Goal: Task Accomplishment & Management: Complete application form

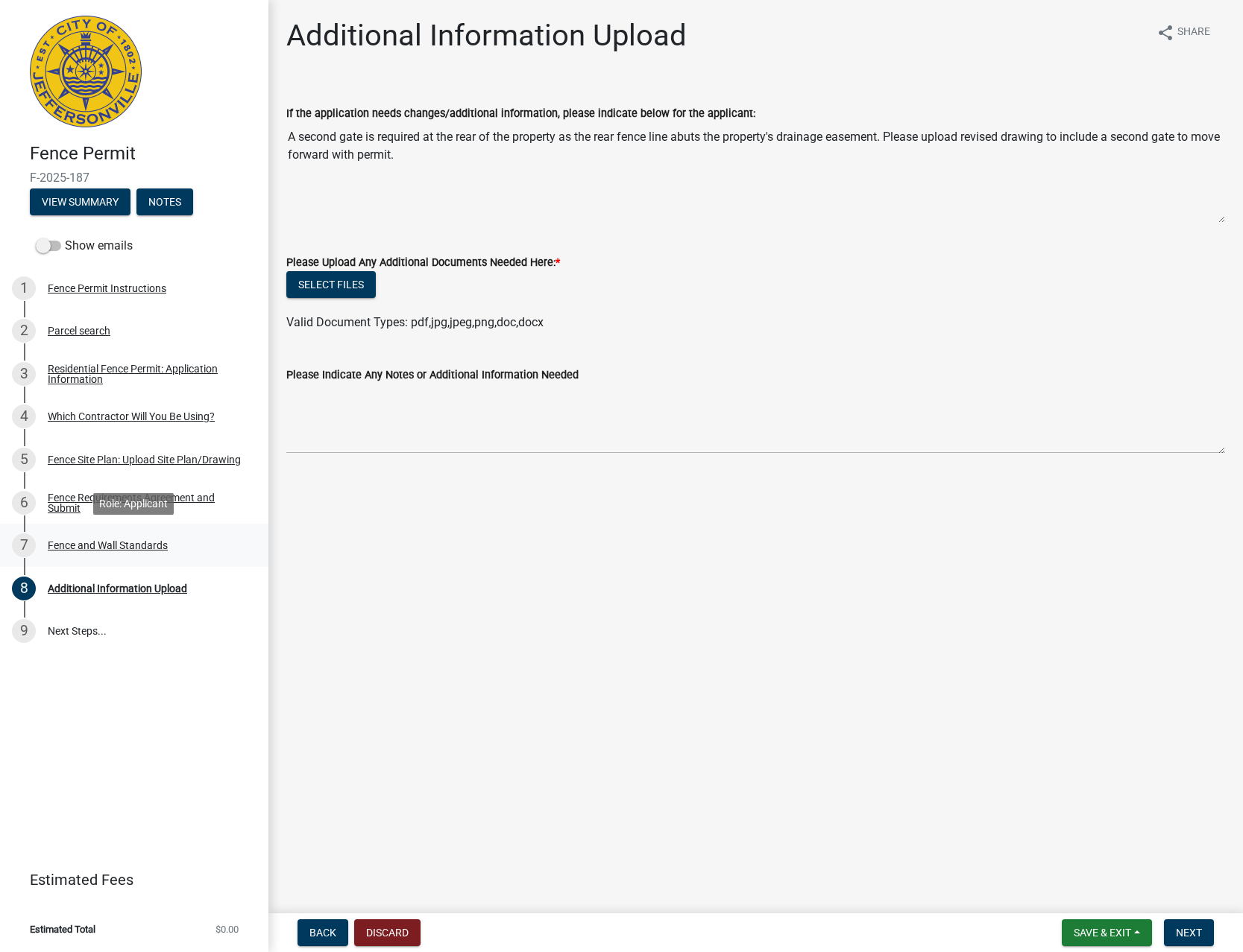
click at [133, 543] on div "Fence and Wall Standards" at bounding box center [107, 545] width 120 height 11
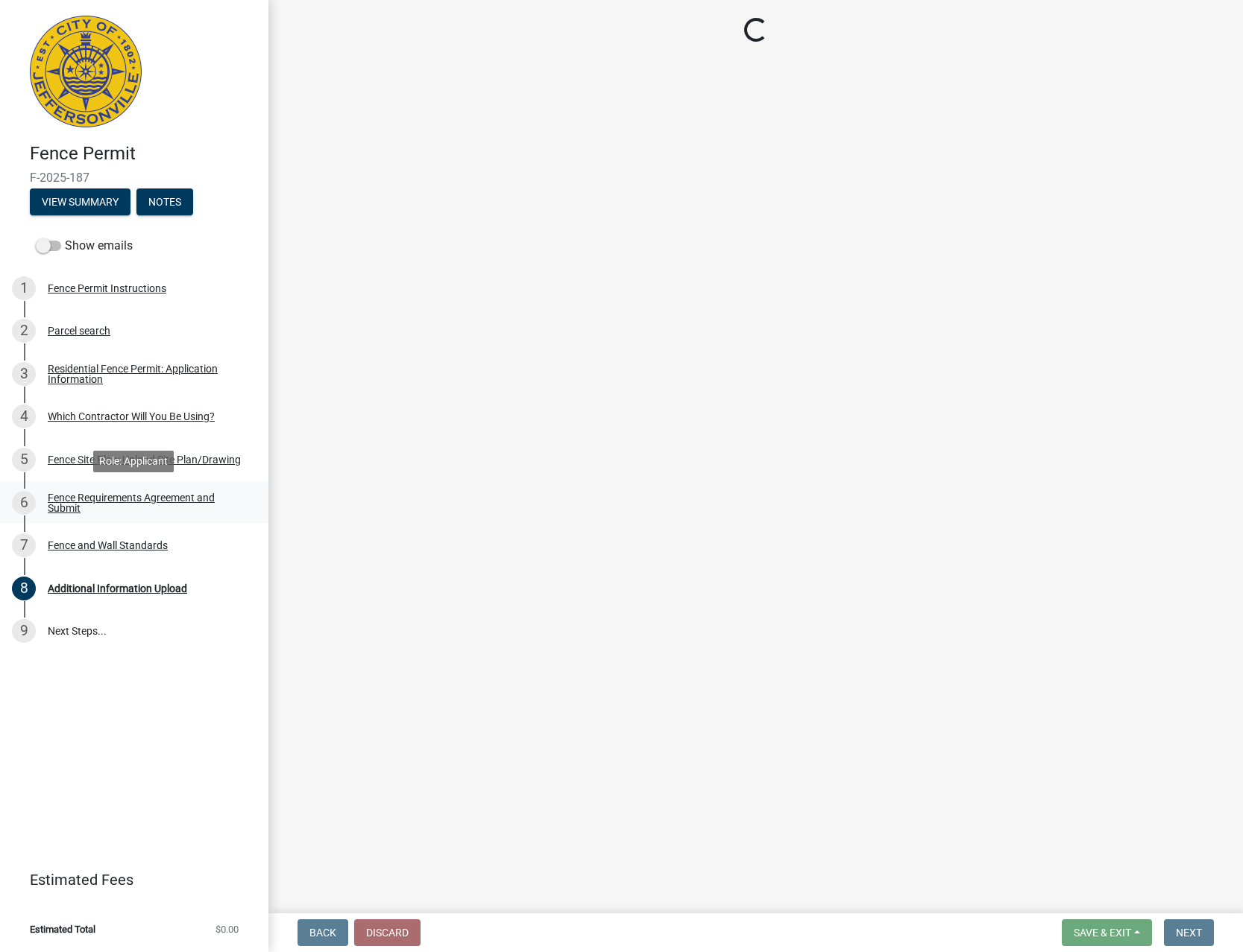
click at [206, 502] on div "Fence Requirements Agreement and Submit" at bounding box center [146, 502] width 196 height 21
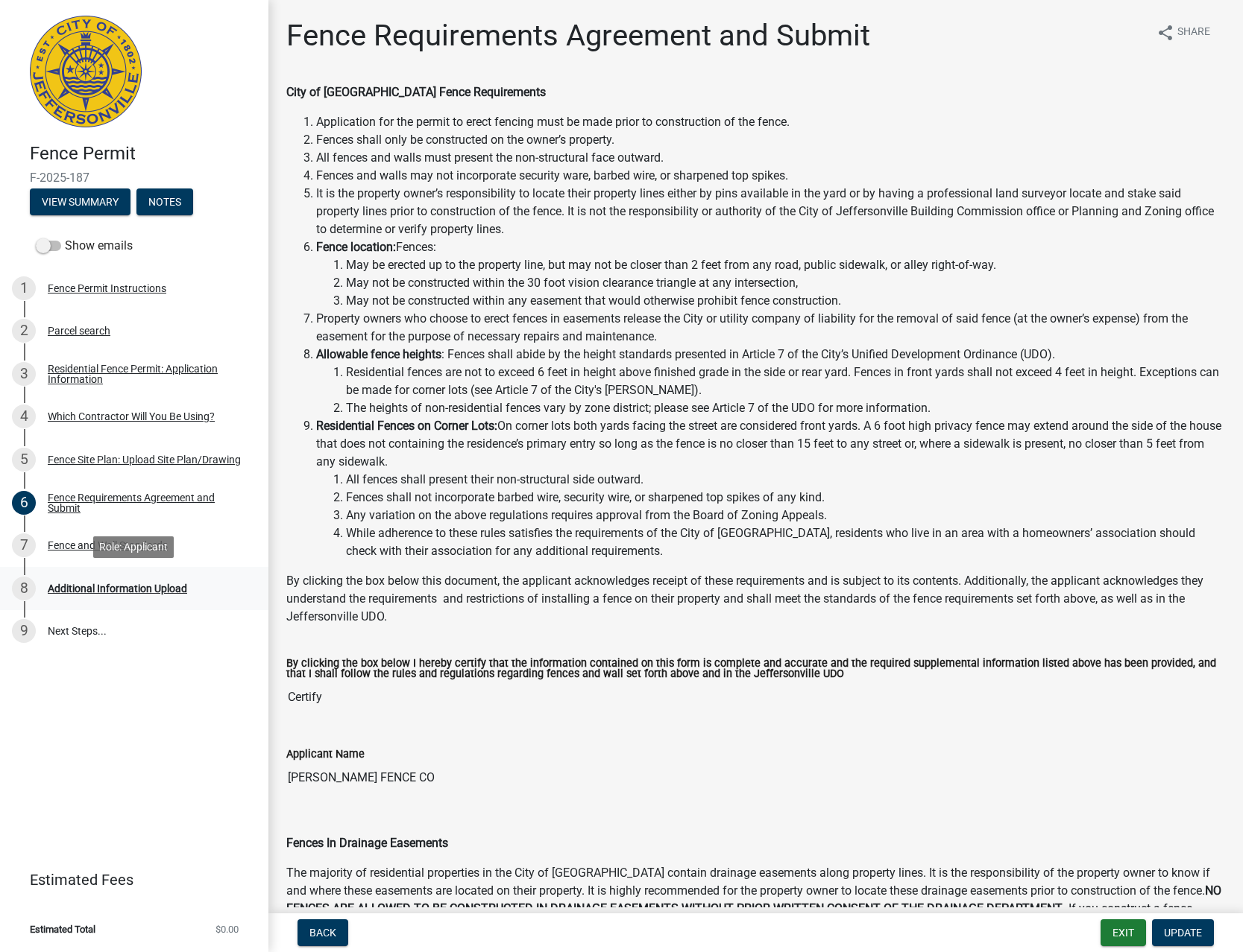
click at [149, 578] on div "8 Additional Information Upload" at bounding box center [128, 588] width 233 height 24
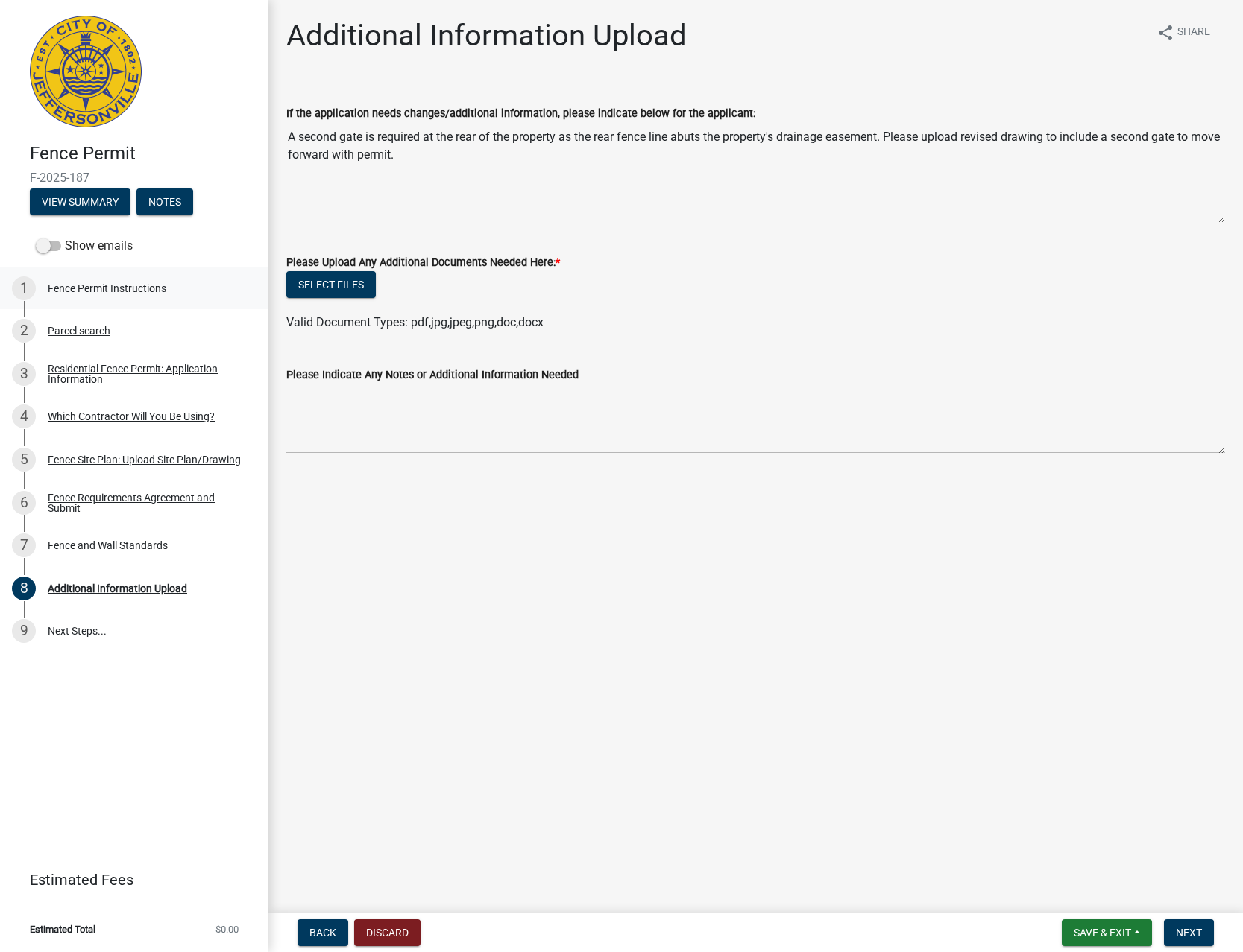
click at [168, 297] on div "1 Fence Permit Instructions" at bounding box center [128, 288] width 233 height 24
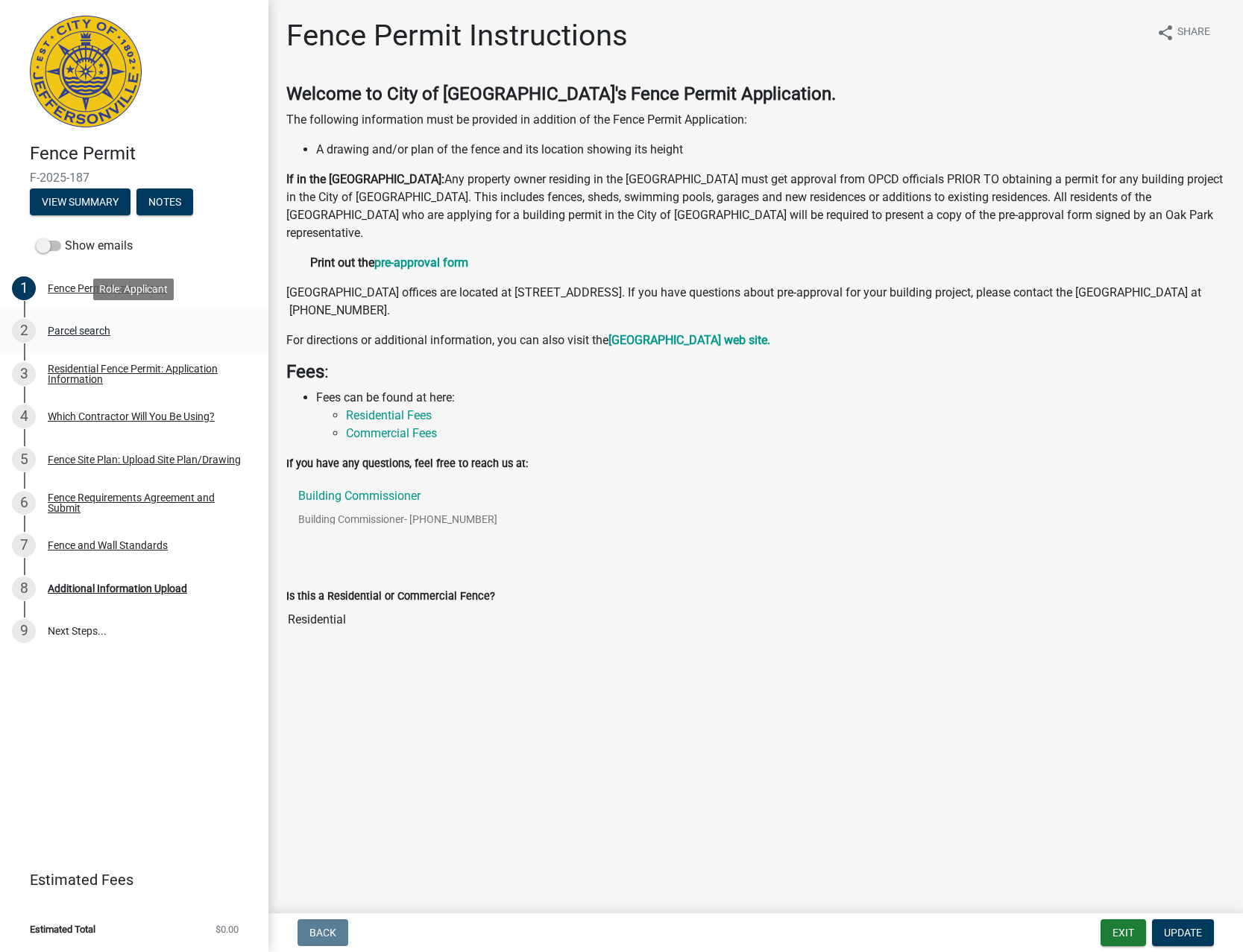
click at [168, 328] on div "2 Parcel search" at bounding box center [128, 331] width 233 height 24
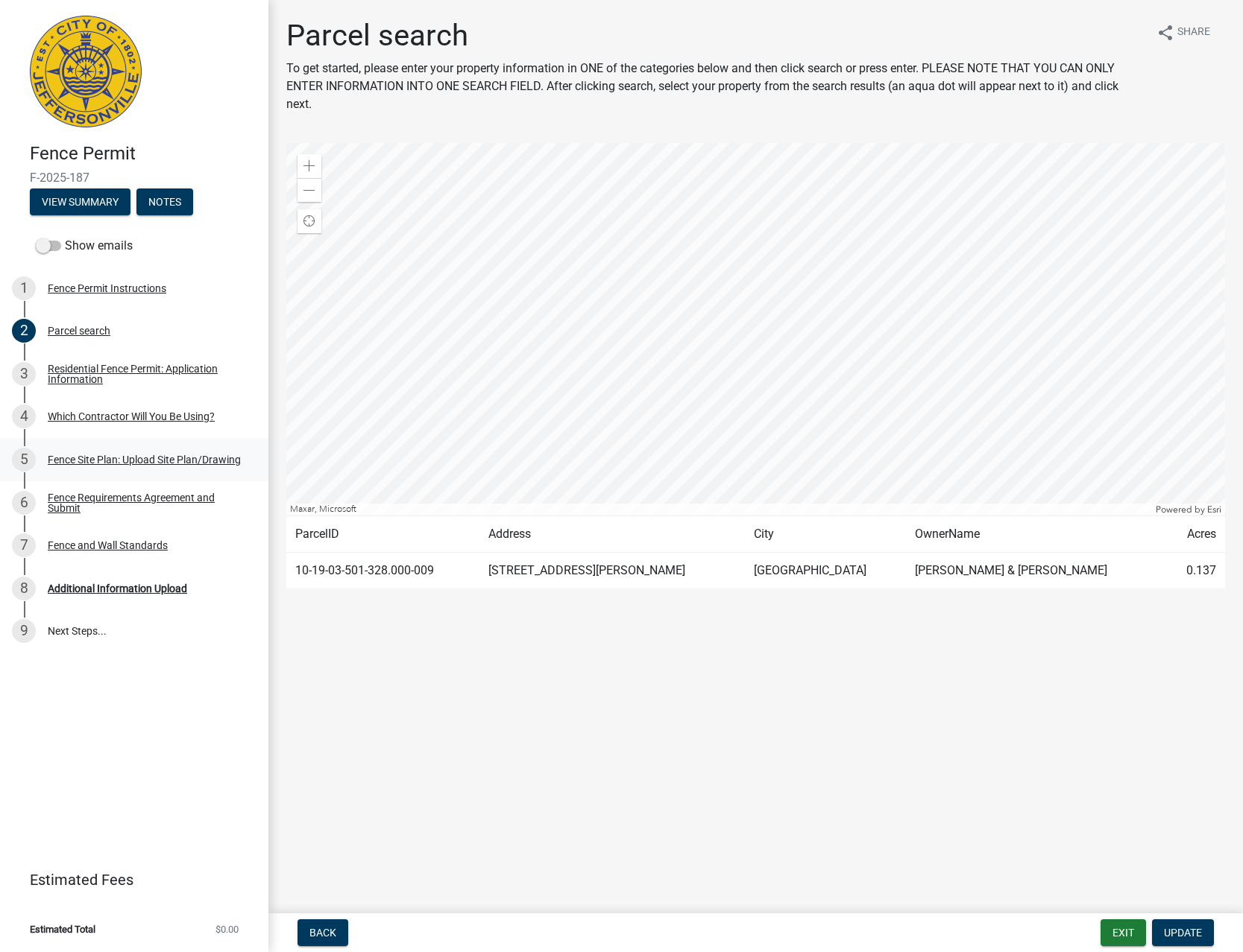
click at [177, 464] on div "Fence Site Plan: Upload Site Plan/Drawing" at bounding box center [144, 460] width 193 height 11
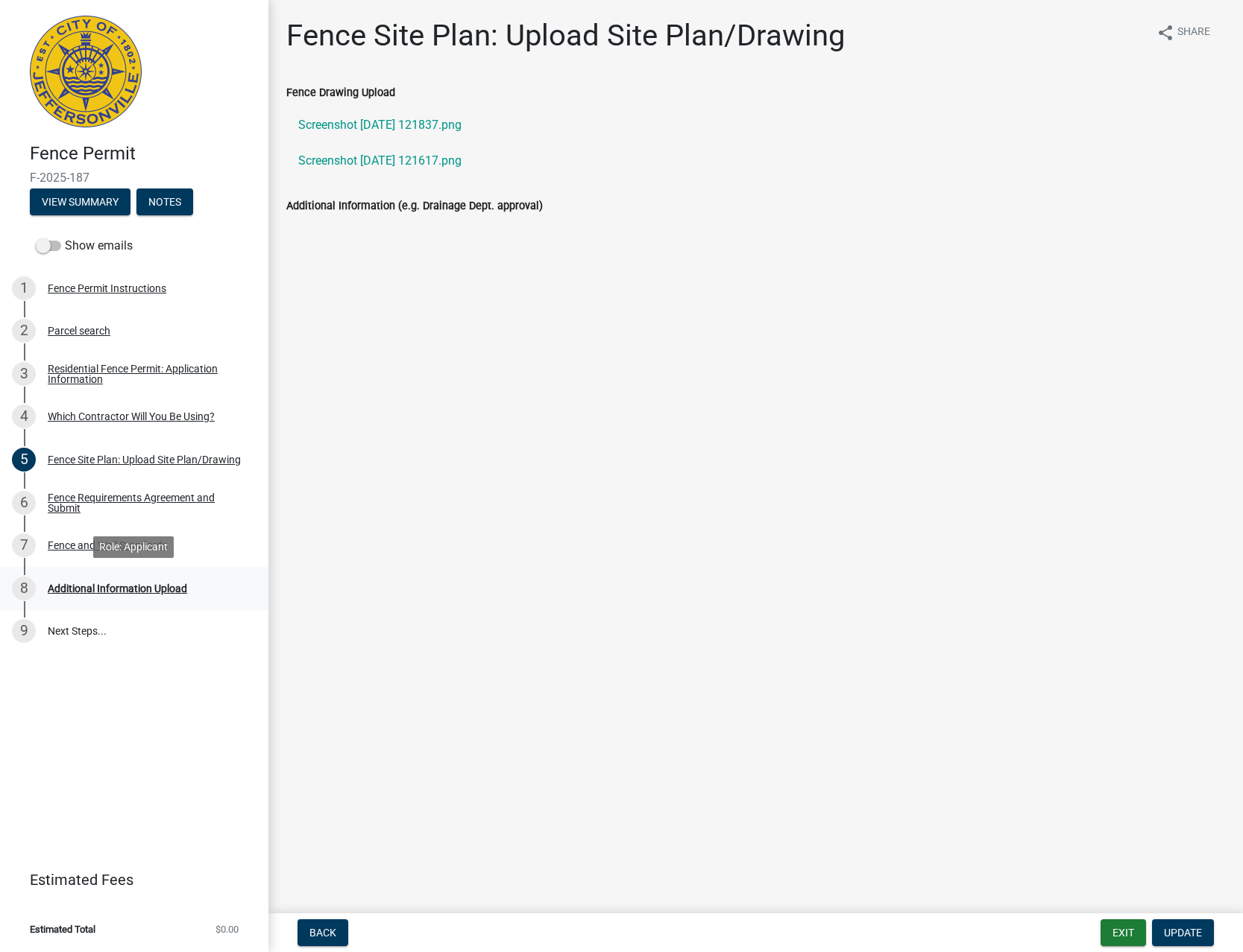
click at [173, 601] on link "8 Additional Information Upload" at bounding box center [134, 588] width 268 height 43
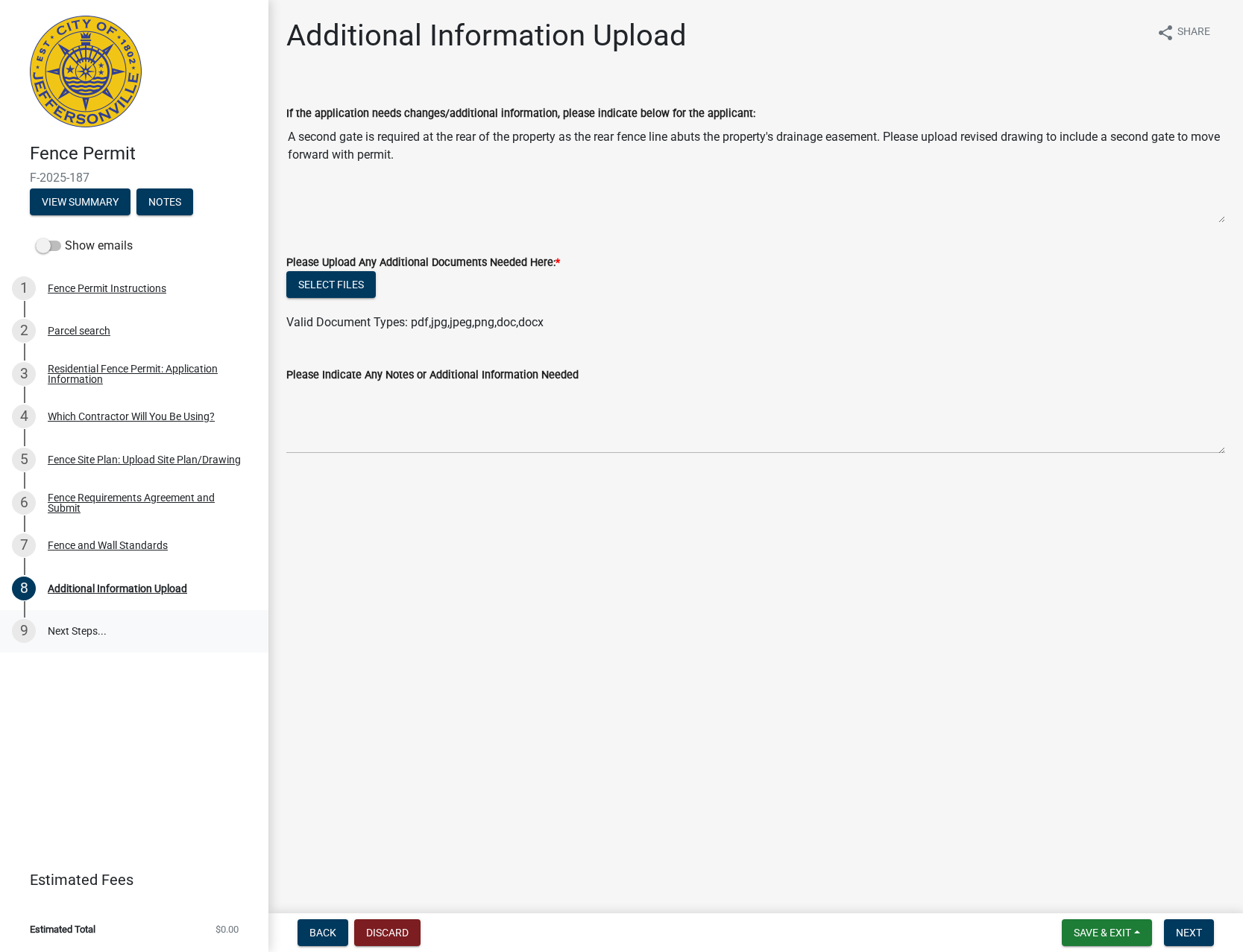
click at [147, 639] on link "9 Next Steps..." at bounding box center [134, 632] width 268 height 43
click at [162, 540] on div "Fence and Wall Standards" at bounding box center [107, 545] width 120 height 11
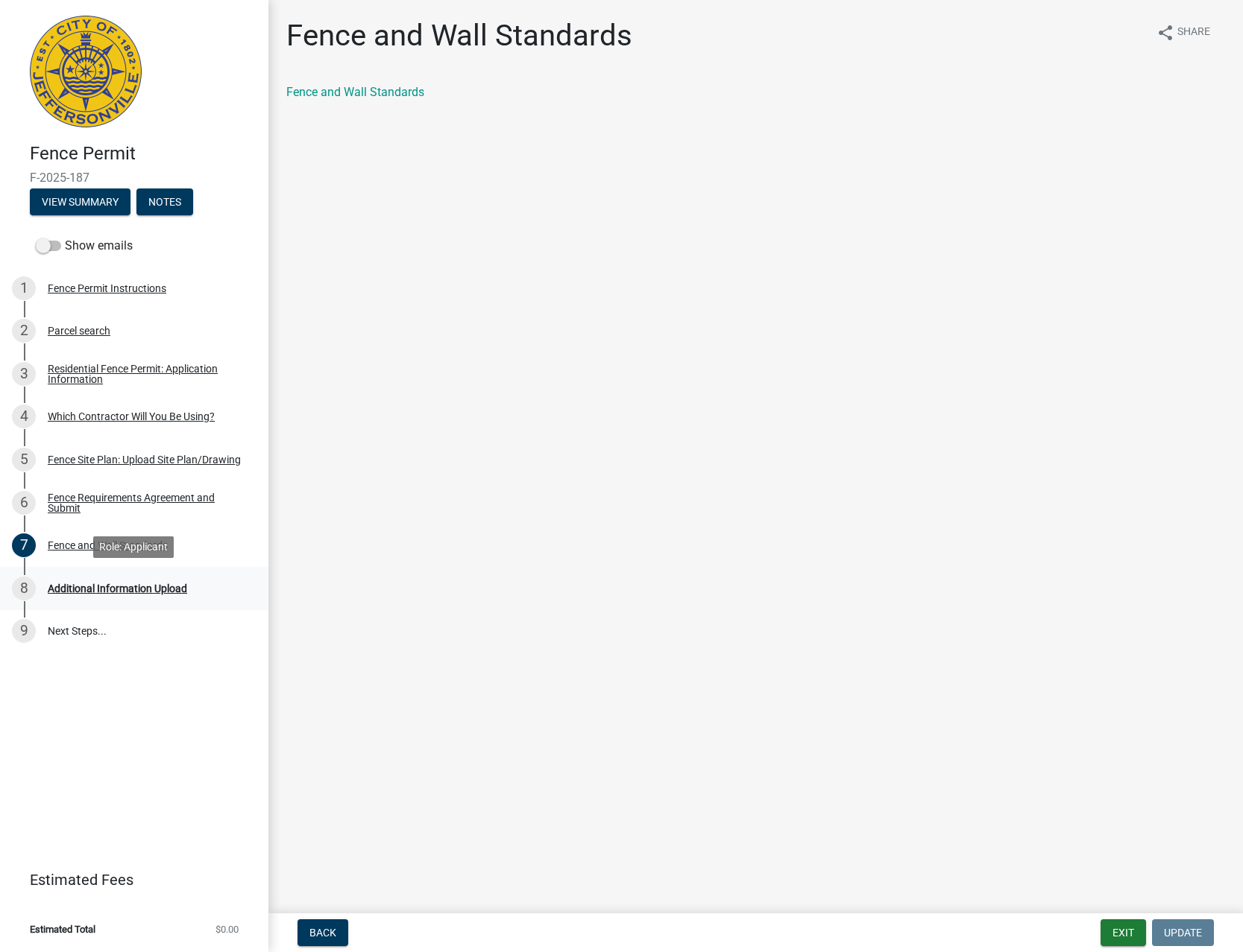
click at [158, 585] on div "Additional Information Upload" at bounding box center [117, 588] width 139 height 11
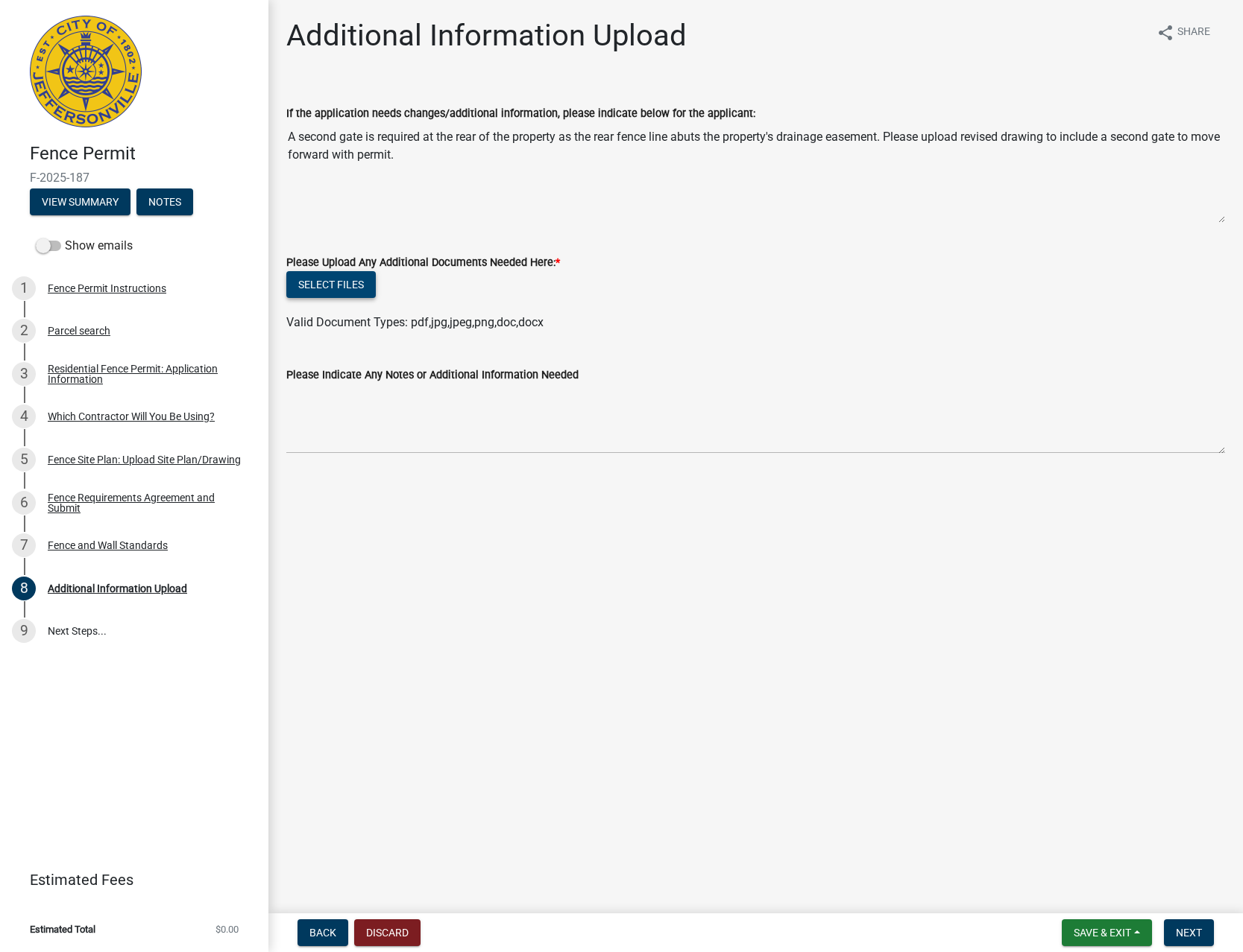
click at [338, 279] on button "Select files" at bounding box center [331, 285] width 89 height 27
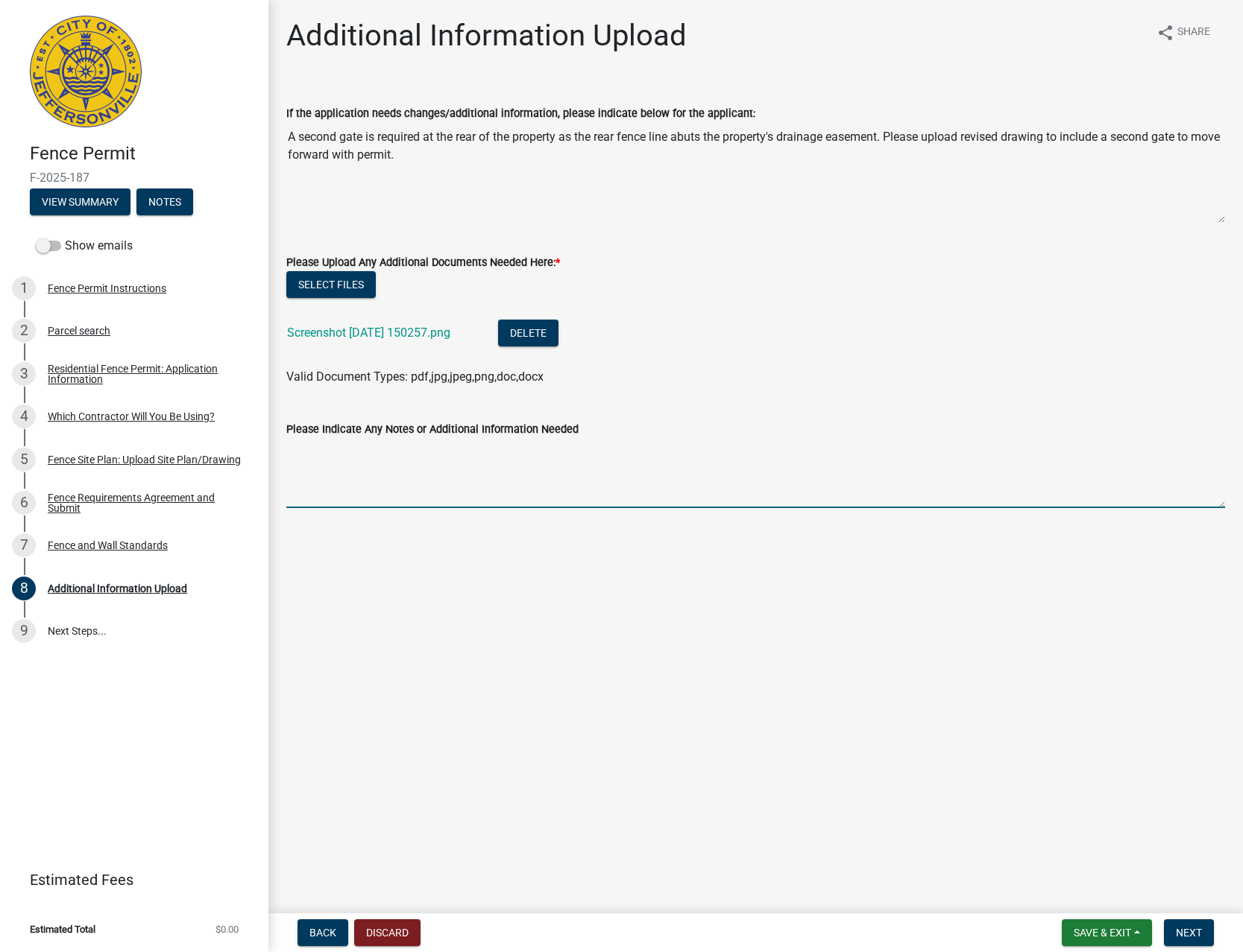
click at [575, 478] on textarea "Please Indicate Any Notes or Additional Information Needed" at bounding box center [755, 473] width 938 height 70
type textarea "ADDITION GATE IN REAR IS INDICATED. THANK YOU."
click at [1180, 936] on span "Next" at bounding box center [1189, 933] width 26 height 12
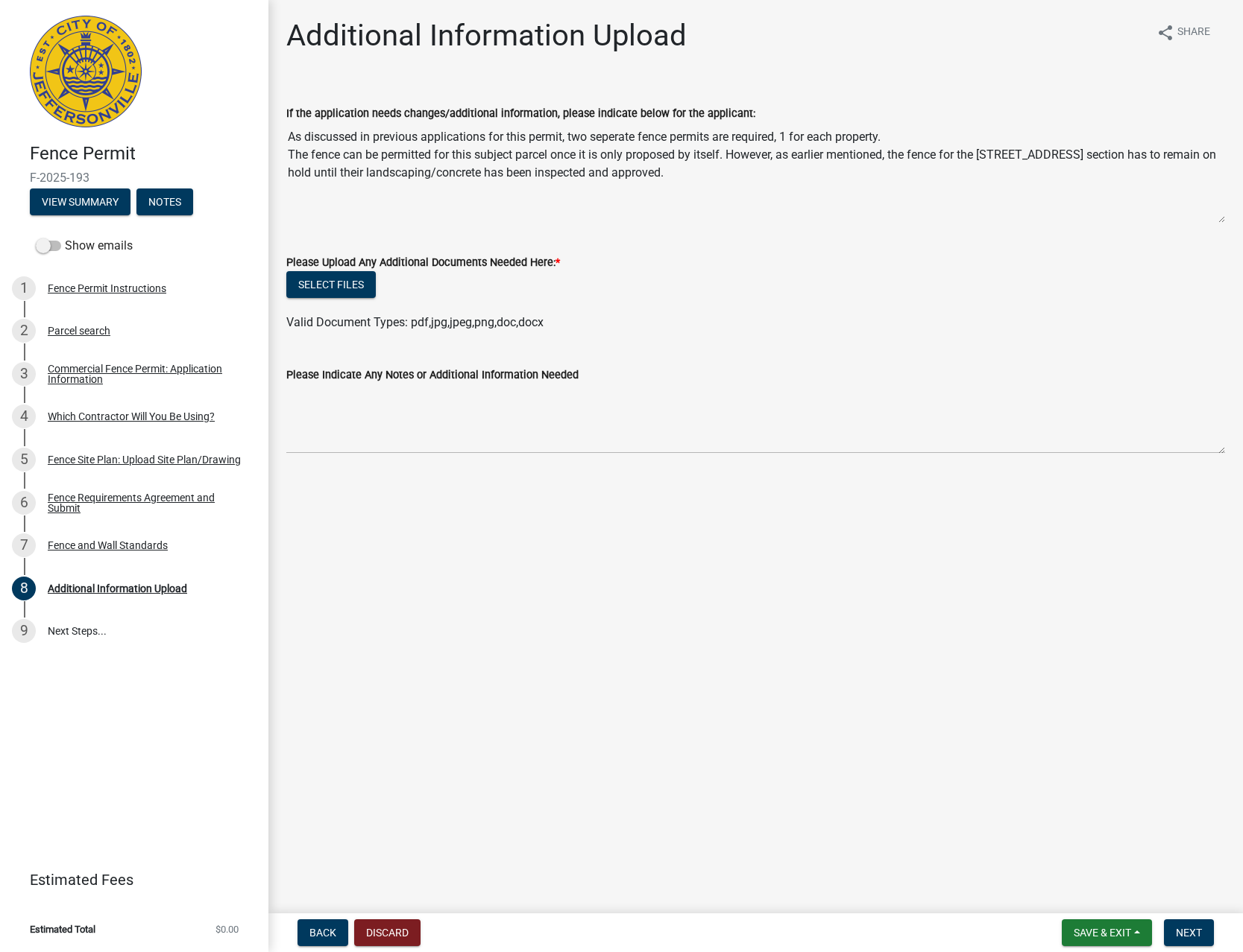
click at [346, 299] on div "Select files" at bounding box center [755, 286] width 938 height 31
click at [347, 290] on button "Select files" at bounding box center [331, 285] width 89 height 27
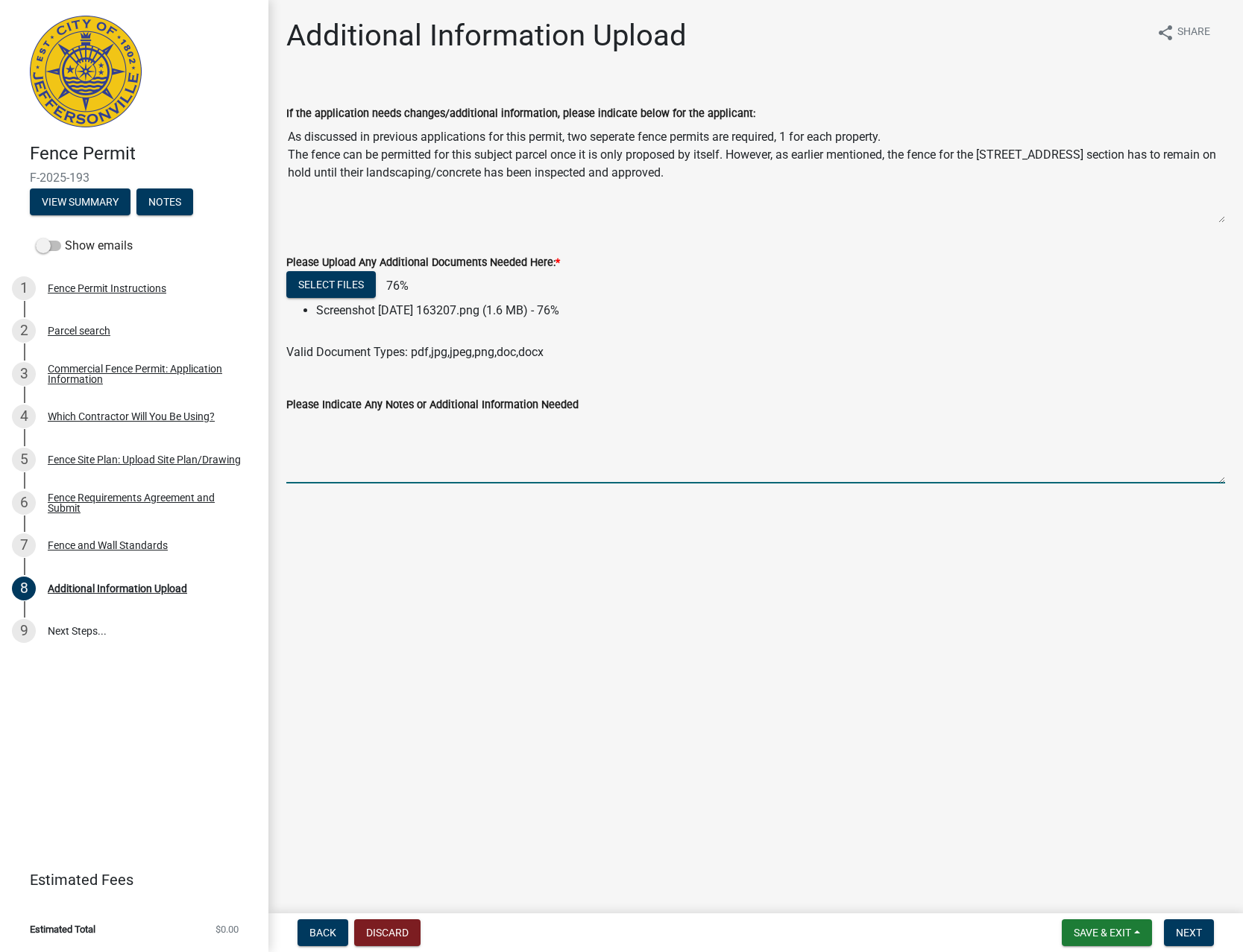
click at [636, 454] on textarea "Please Indicate Any Notes or Additional Information Needed" at bounding box center [755, 448] width 938 height 70
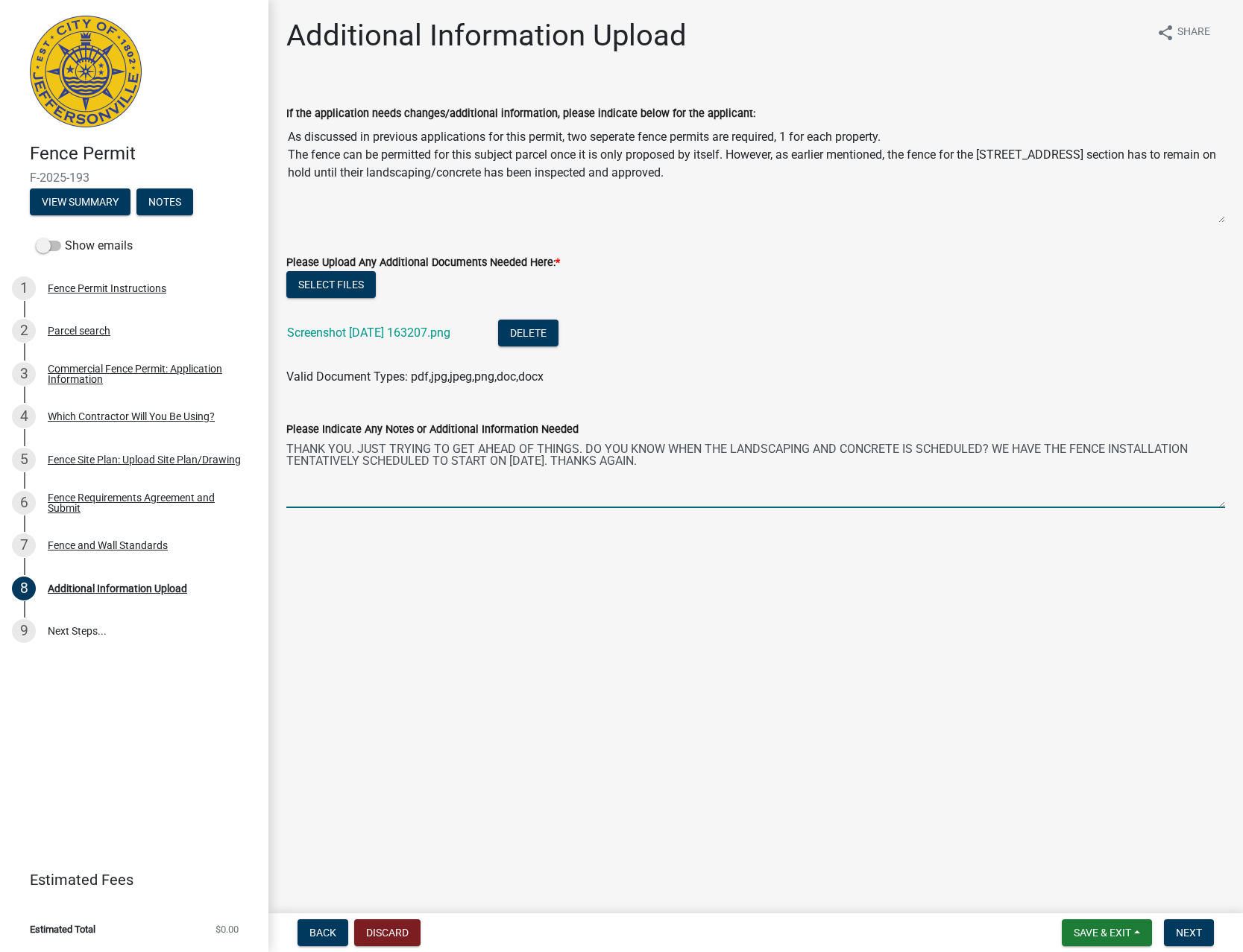
click at [744, 466] on textarea "THANK YOU. JUST TRYING TO GET AHEAD OF THINGS. DO YOU KNOW WHEN THE LANDSCAPING…" at bounding box center [755, 473] width 938 height 70
click at [362, 450] on textarea "THANK YOU. JUST TRYING TO GET AHEAD OF THINGS. DO YOU KNOW WHEN THE LANDSCAPING…" at bounding box center [755, 473] width 938 height 70
click at [579, 450] on textarea "THANK YOU. JUST TRYING TO GET AHEAD OF THINGS. DO YOU KNOW WHEN THE LANDSCAPING…" at bounding box center [755, 473] width 938 height 70
click at [584, 450] on textarea "THANK YOU. JUST TRYING TO GET AHEAD OF THINGS. DO YOU KNOW WHEN THE LANDSCAPING…" at bounding box center [755, 473] width 938 height 70
click at [747, 462] on textarea "THANK YOU. JUST TRYING TO GET AHEAD OF THINGS. DO YOU KNOW WHEN THE LANDSCAPING…" at bounding box center [755, 473] width 938 height 70
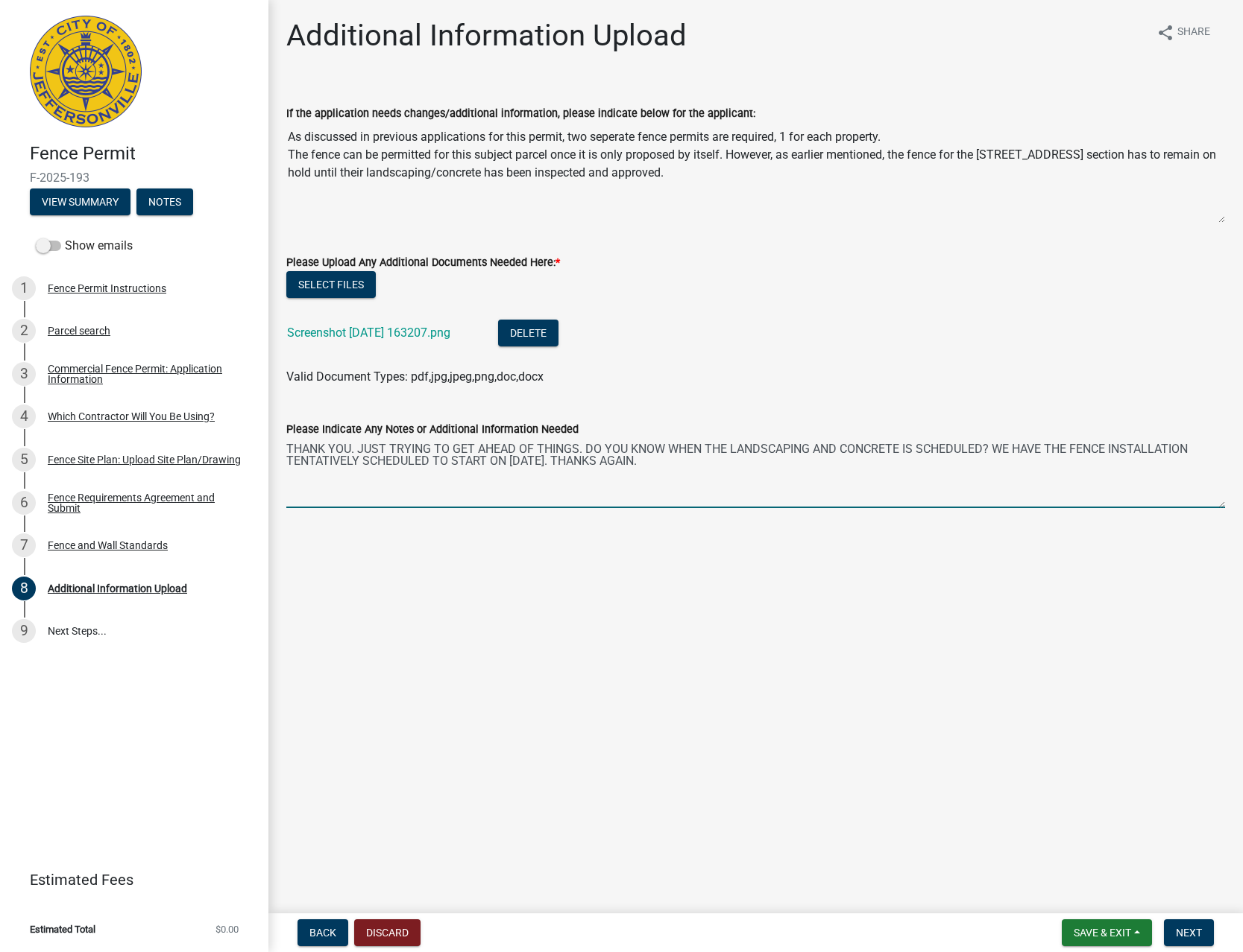
type textarea "THANK YOU. JUST TRYING TO GET AHEAD OF THINGS. DO YOU KNOW WHEN THE LANDSCAPING…"
drag, startPoint x: 486, startPoint y: 134, endPoint x: 768, endPoint y: 127, distance: 282.1
click at [768, 127] on textarea "As discussed in previous applications for this permit, two seperate fence permi…" at bounding box center [755, 172] width 938 height 101
click at [468, 150] on textarea "As discussed in previous applications for this permit, two seperate fence permi…" at bounding box center [755, 172] width 938 height 101
drag, startPoint x: 358, startPoint y: 159, endPoint x: 707, endPoint y: 152, distance: 349.1
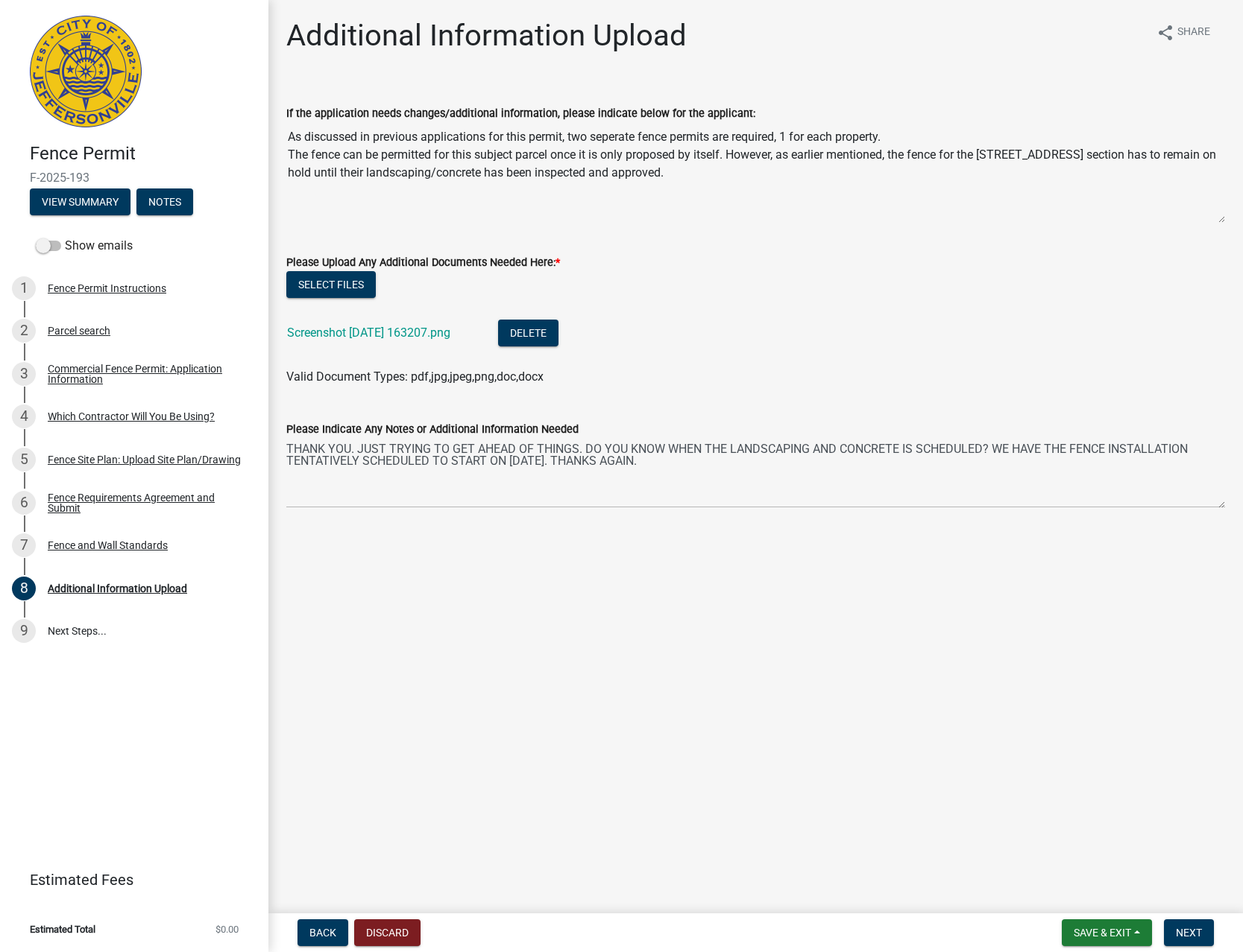
click at [707, 152] on textarea "As discussed in previous applications for this permit, two seperate fence permi…" at bounding box center [755, 172] width 938 height 101
click at [726, 157] on textarea "As discussed in previous applications for this permit, two seperate fence permi…" at bounding box center [755, 172] width 938 height 101
click at [736, 173] on textarea "As discussed in previous applications for this permit, two seperate fence permi…" at bounding box center [755, 172] width 938 height 101
click at [763, 170] on textarea "As discussed in previous applications for this permit, two seperate fence permi…" at bounding box center [755, 172] width 938 height 101
click at [815, 246] on form "Please Upload Any Additional Documents Needed Here: * Select files Screenshot 2…" at bounding box center [755, 310] width 938 height 150
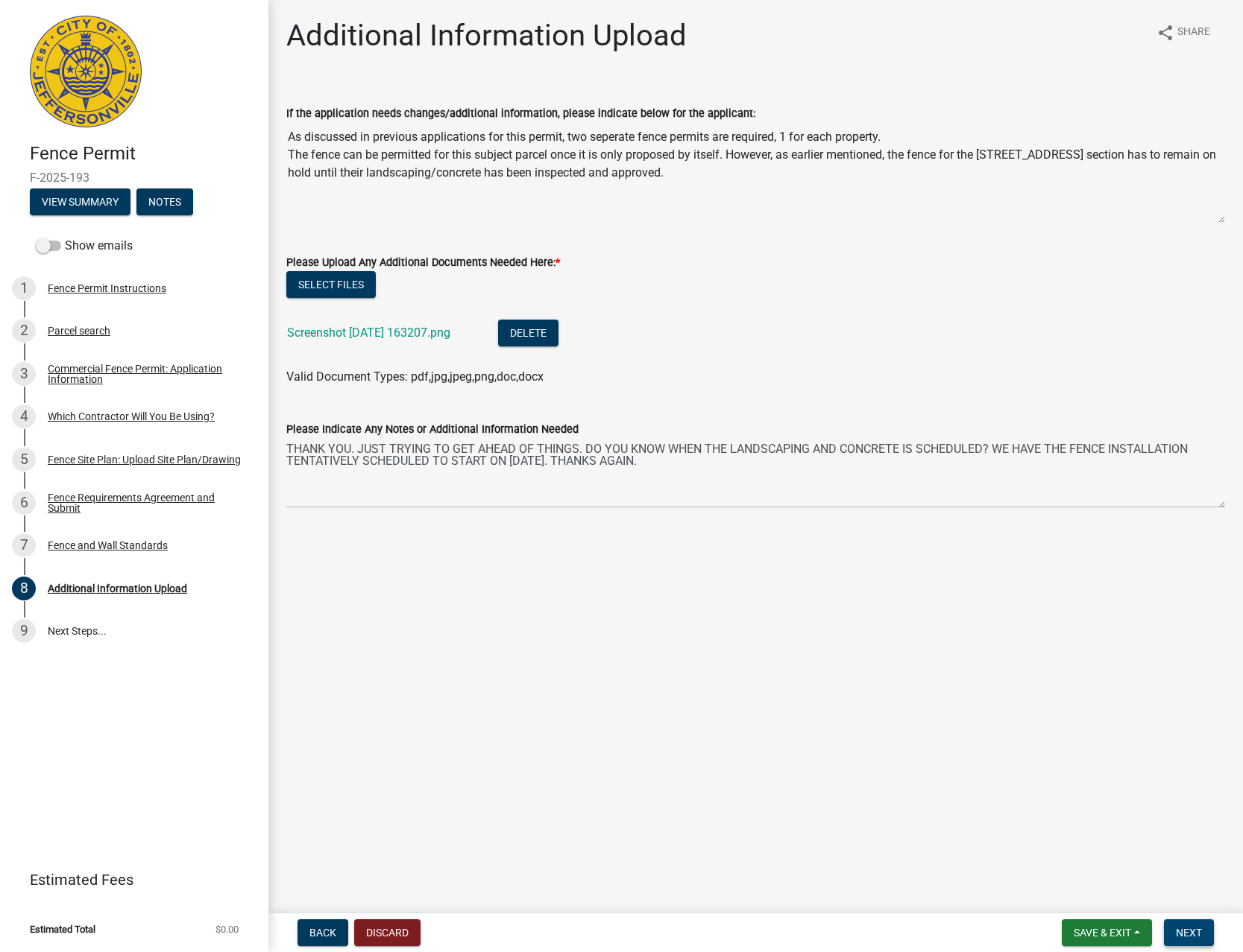
click at [1183, 934] on span "Next" at bounding box center [1189, 933] width 26 height 12
